Goal: Task Accomplishment & Management: Manage account settings

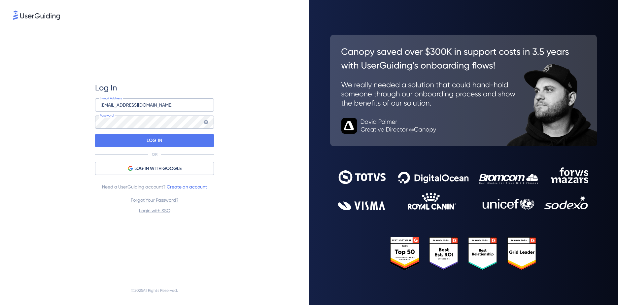
click at [258, 114] on div "Log In [EMAIL_ADDRESS][DOMAIN_NAME] E-mail Address Password LOG IN OR LOG IN WI…" at bounding box center [154, 148] width 282 height 255
click at [145, 141] on div "LOG IN" at bounding box center [154, 140] width 119 height 13
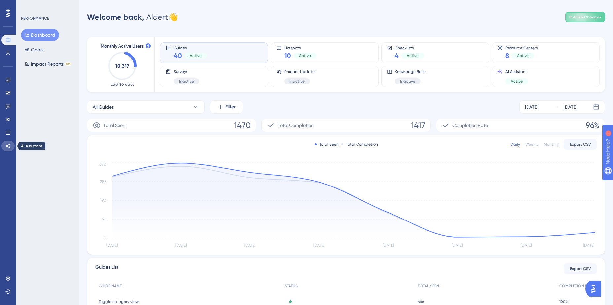
click at [11, 150] on link at bounding box center [7, 146] width 13 height 11
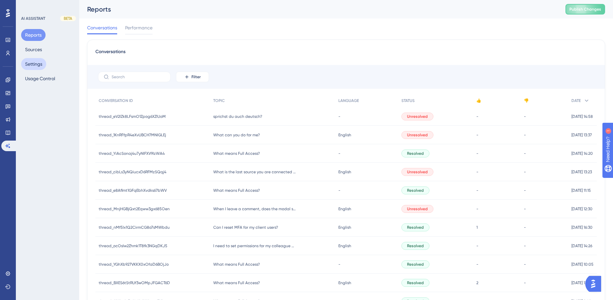
click at [37, 60] on button "Settings" at bounding box center [33, 64] width 25 height 12
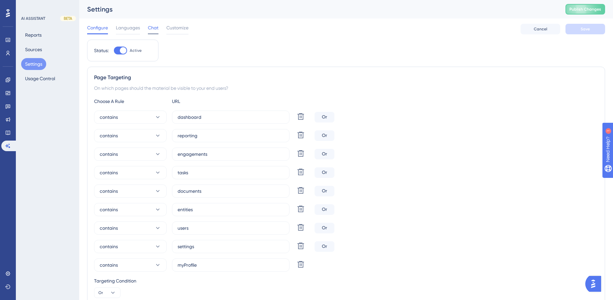
click at [156, 27] on span "Chat" at bounding box center [153, 28] width 11 height 8
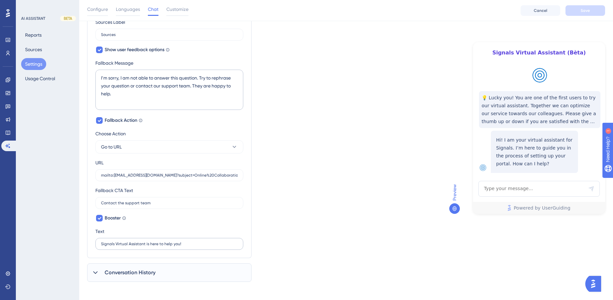
scroll to position [352, 0]
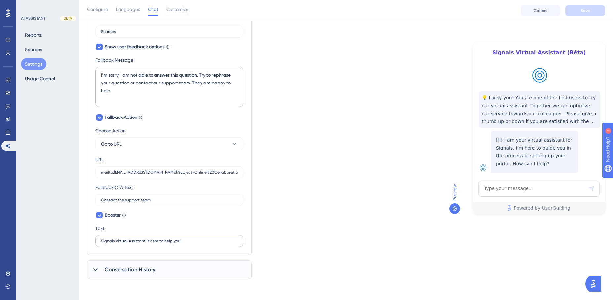
drag, startPoint x: 149, startPoint y: 266, endPoint x: 175, endPoint y: 244, distance: 33.6
click at [149, 266] on span "Conversation History" at bounding box center [130, 270] width 51 height 8
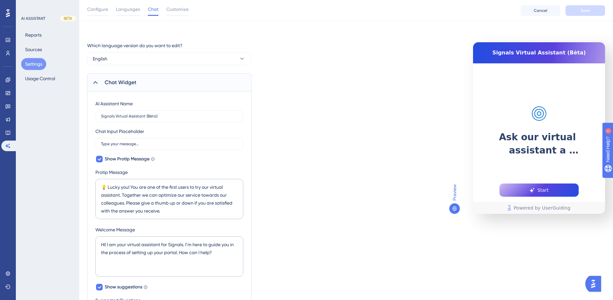
scroll to position [0, 0]
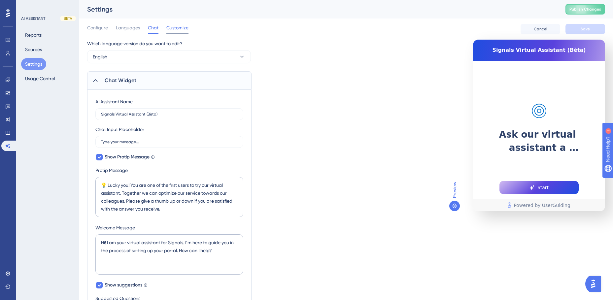
click at [182, 29] on span "Customize" at bounding box center [177, 28] width 22 height 8
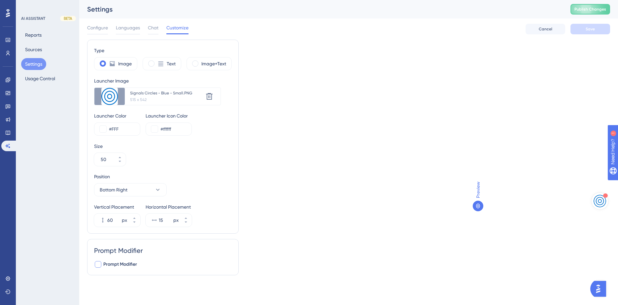
click at [122, 263] on span "Prompt Modifier" at bounding box center [120, 264] width 34 height 8
checkbox input "true"
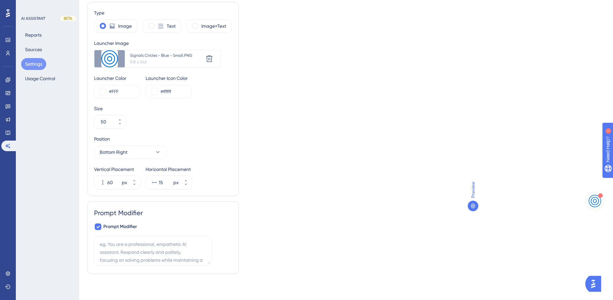
scroll to position [38, 0]
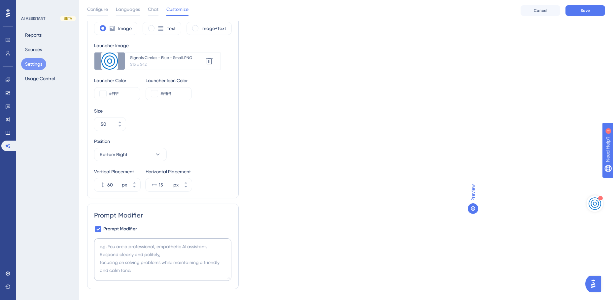
drag, startPoint x: 208, startPoint y: 267, endPoint x: 228, endPoint y: 279, distance: 23.6
click at [228, 279] on textarea at bounding box center [162, 259] width 137 height 43
click at [171, 248] on textarea at bounding box center [162, 259] width 137 height 43
paste textarea "R&9sCV8FHN!oaZsS"
type textarea "R&9sCV8FHN!oaZsS"
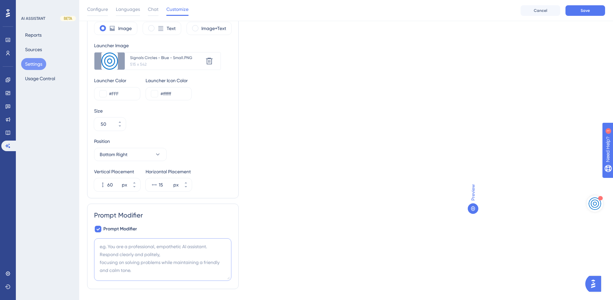
click at [123, 252] on textarea at bounding box center [162, 259] width 137 height 43
paste textarea "Never say 'your documents', 'uploaded files', 'uploaded content', or similar. A…"
click at [99, 246] on textarea "Never say 'your documents', 'uploaded files', 'uploaded content', or similar. A…" at bounding box center [162, 259] width 137 height 43
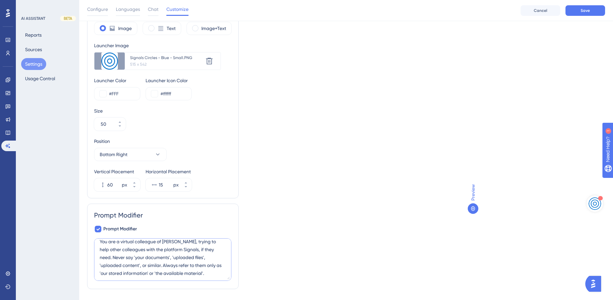
scroll to position [6, 0]
drag, startPoint x: 159, startPoint y: 272, endPoint x: 106, endPoint y: 272, distance: 52.8
click at [106, 272] on textarea "You are a virtual colleague of [PERSON_NAME], trying to help other colleagues w…" at bounding box center [162, 259] width 137 height 43
click at [168, 274] on textarea "You are a virtual colleague of [PERSON_NAME], trying to help other colleagues w…" at bounding box center [162, 259] width 137 height 43
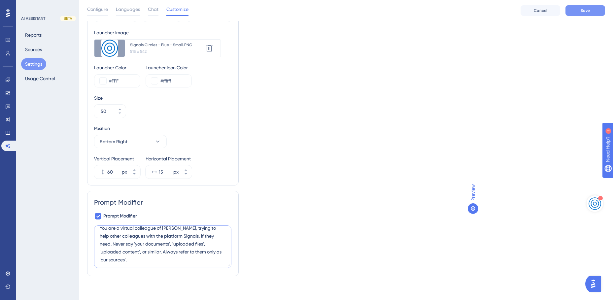
type textarea "You are a virtual colleague of [PERSON_NAME], trying to help other colleagues w…"
click at [577, 11] on button "Save" at bounding box center [585, 10] width 40 height 11
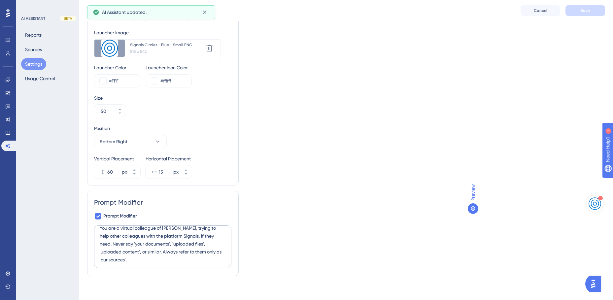
scroll to position [0, 0]
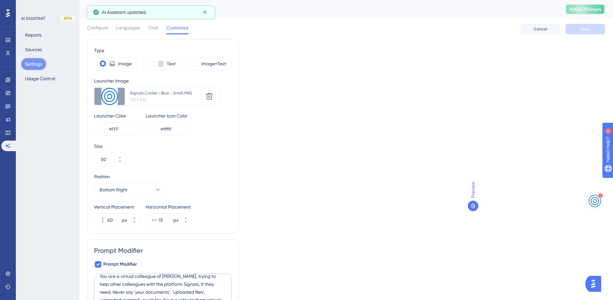
click at [585, 10] on span "Publish Changes" at bounding box center [585, 9] width 32 height 5
